Goal: Task Accomplishment & Management: Manage account settings

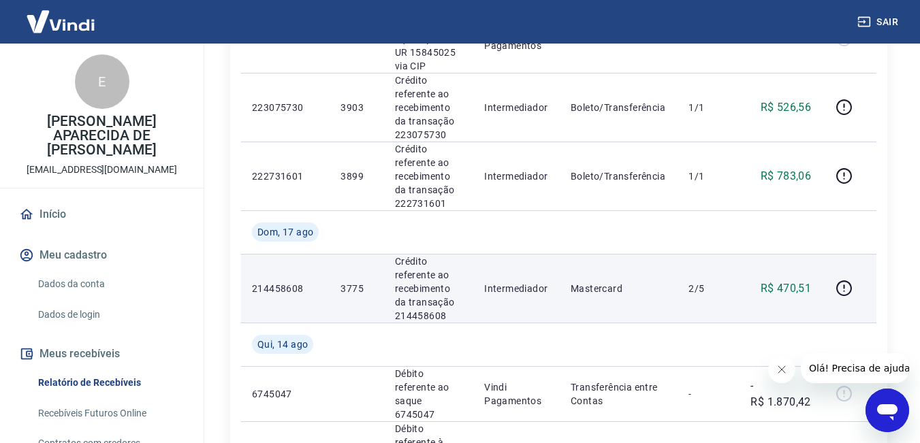
scroll to position [340, 0]
